Goal: Task Accomplishment & Management: Use online tool/utility

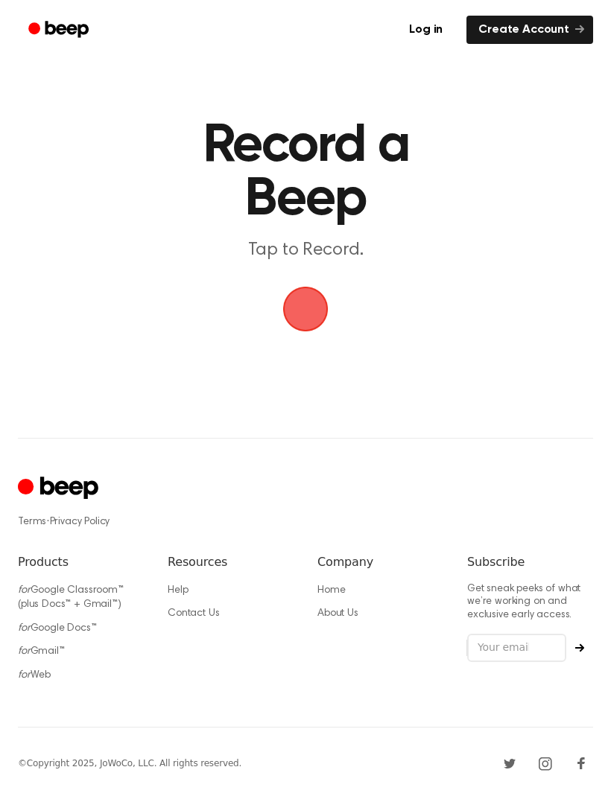
click at [297, 310] on span "button" at bounding box center [305, 309] width 42 height 42
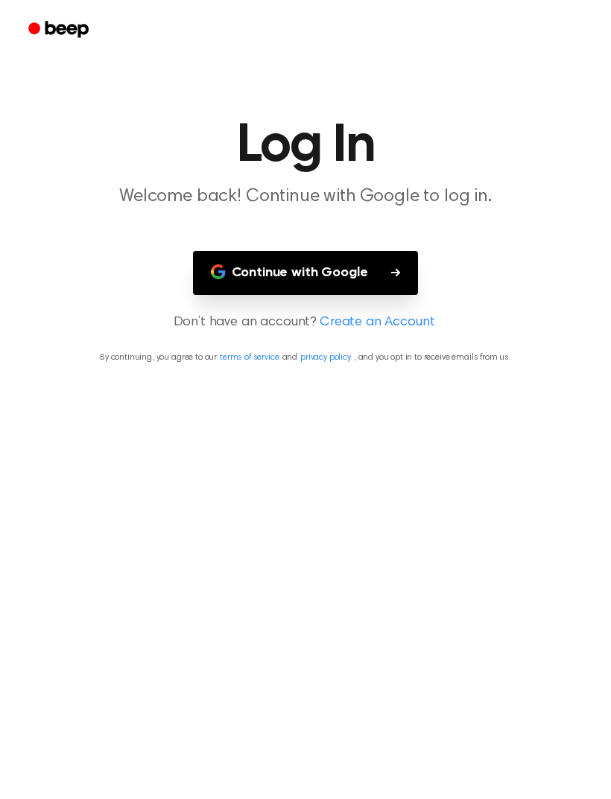
click at [227, 276] on button "Continue with Google" at bounding box center [306, 273] width 226 height 44
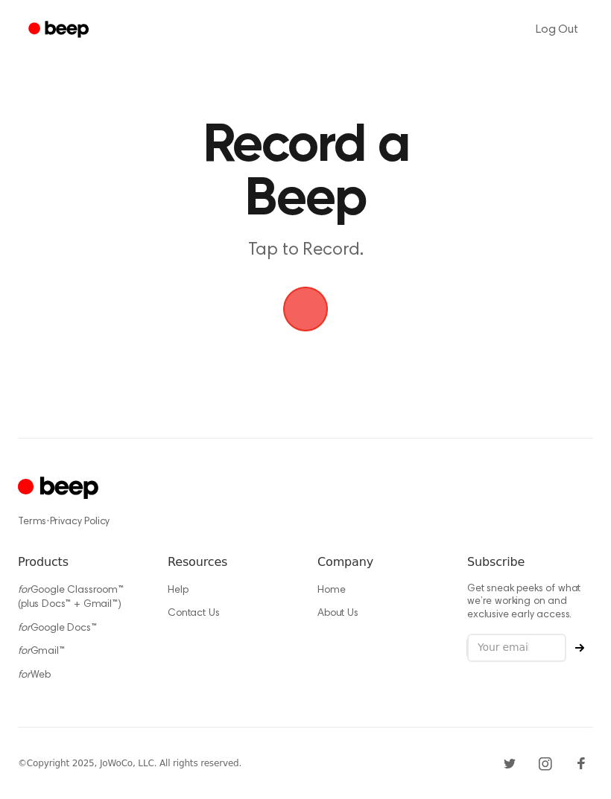
click at [298, 315] on span "button" at bounding box center [305, 309] width 45 height 45
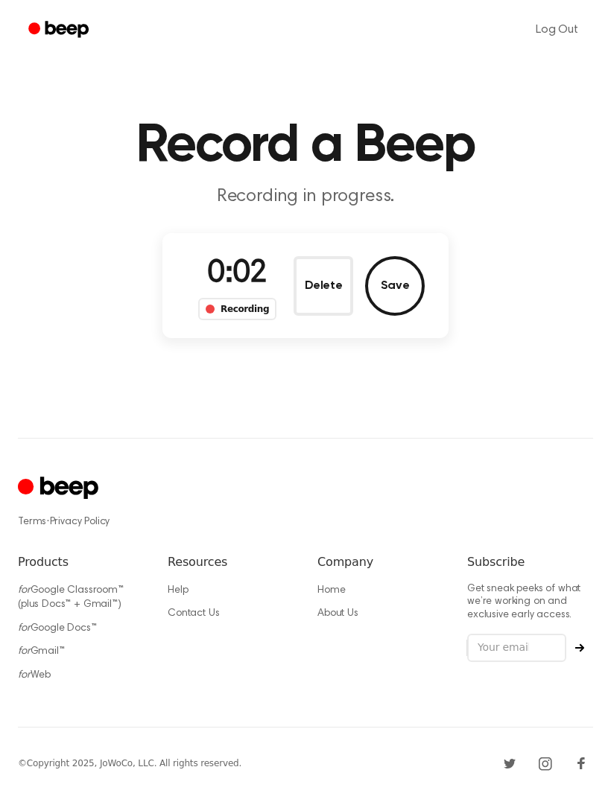
click at [396, 283] on button "Save" at bounding box center [395, 286] width 60 height 60
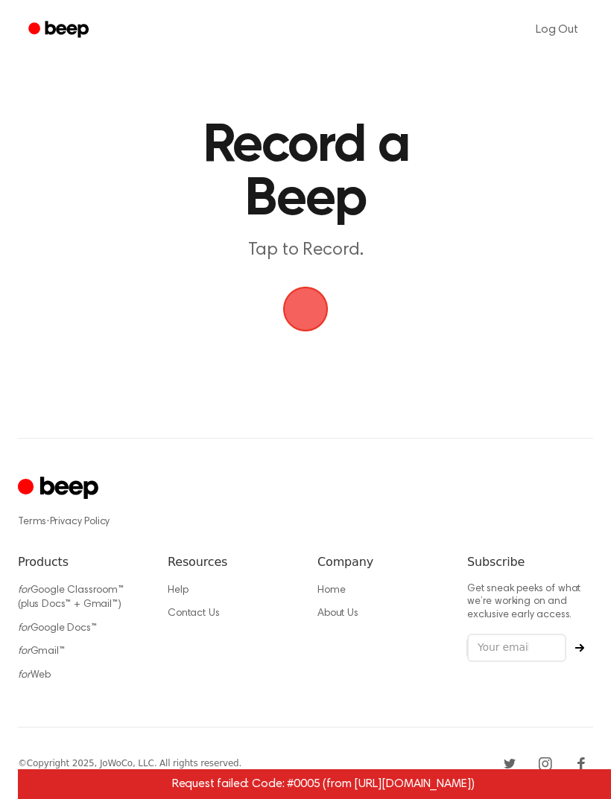
click at [293, 314] on span "button" at bounding box center [305, 309] width 42 height 42
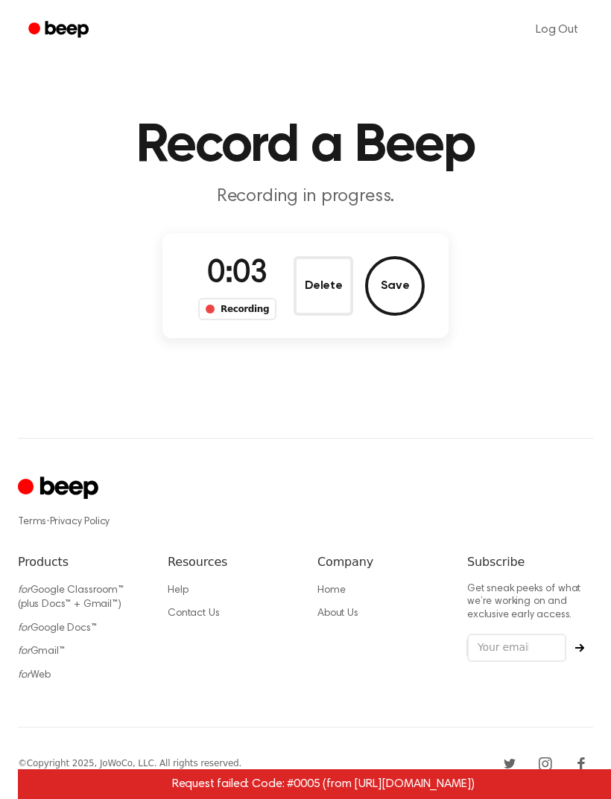
click at [386, 289] on button "Save" at bounding box center [395, 286] width 60 height 60
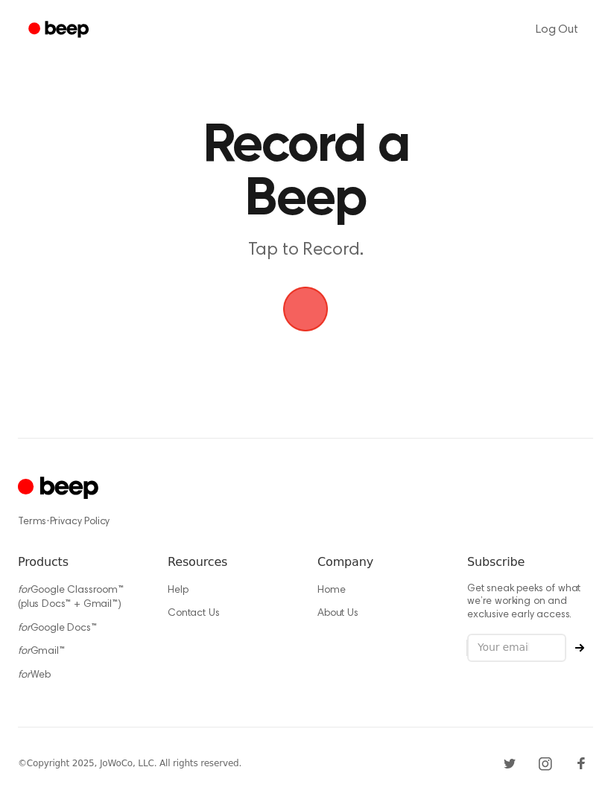
click at [312, 319] on span "button" at bounding box center [305, 309] width 45 height 45
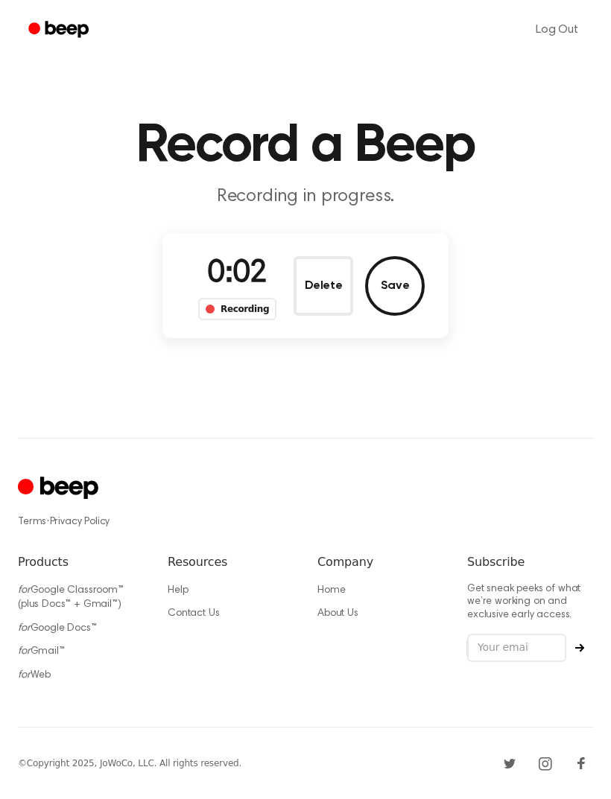
click at [405, 284] on button "Save" at bounding box center [395, 286] width 60 height 60
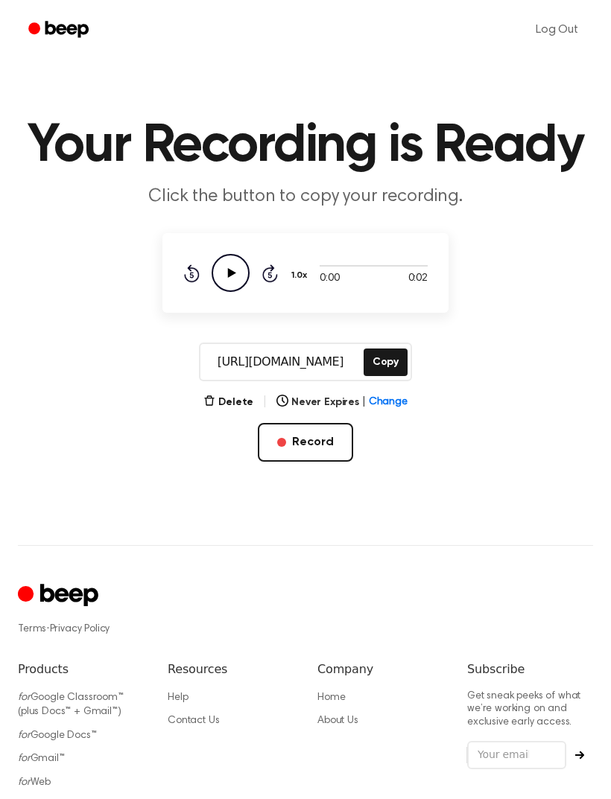
click at [244, 264] on icon "Play Audio" at bounding box center [231, 273] width 38 height 38
click at [392, 362] on button "Copy" at bounding box center [385, 363] width 44 height 28
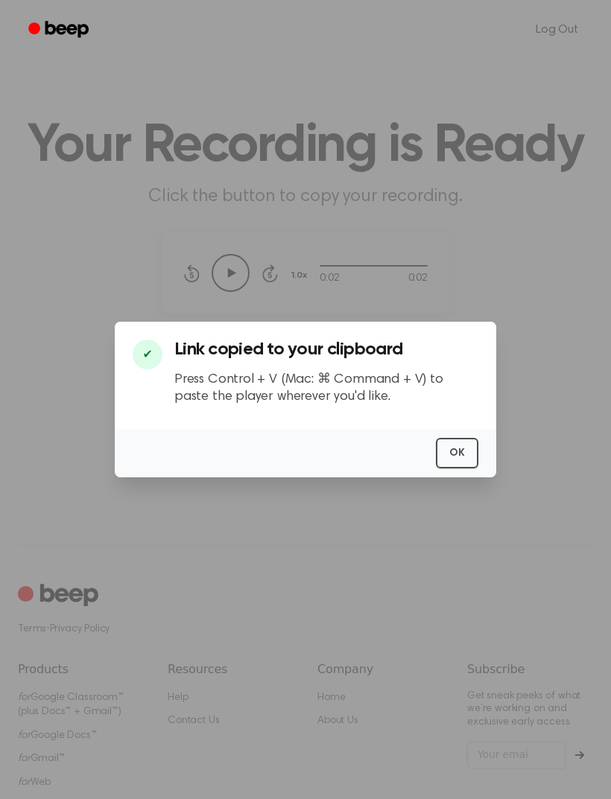
click at [465, 468] on button "OK" at bounding box center [457, 453] width 42 height 31
